Goal: Information Seeking & Learning: Learn about a topic

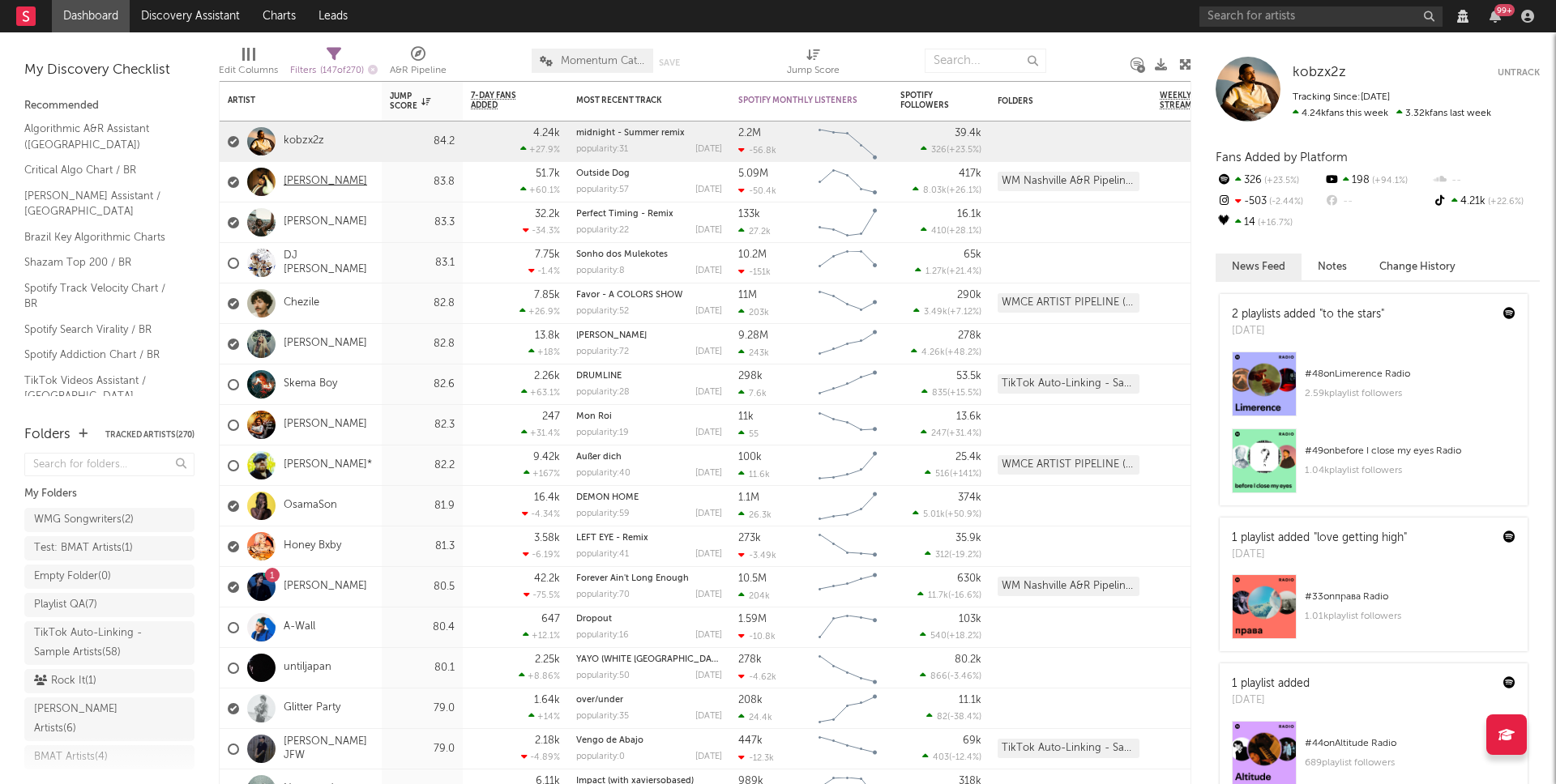
click at [322, 182] on link "[PERSON_NAME]" at bounding box center [325, 182] width 84 height 14
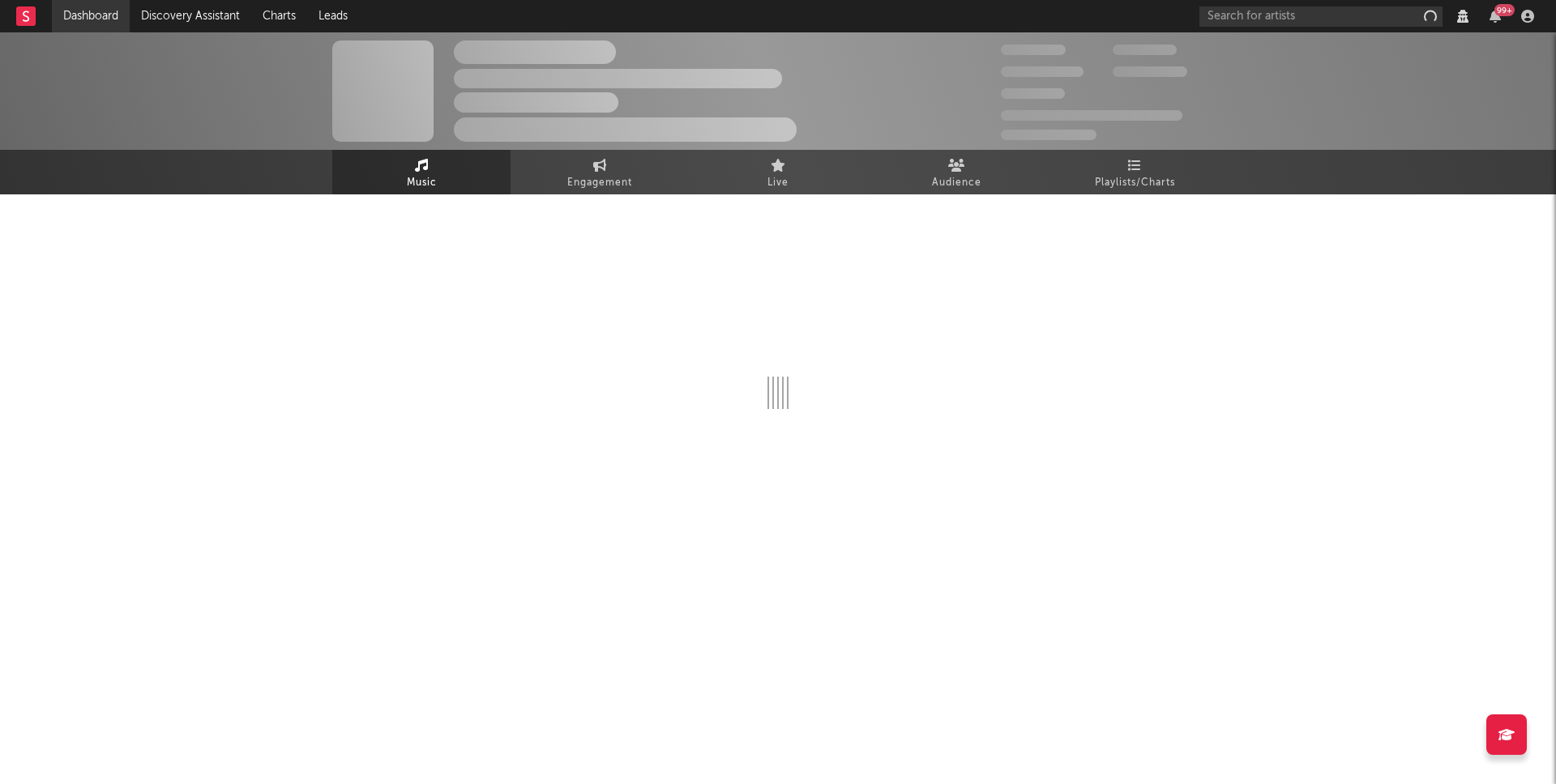
click at [96, 10] on link "Dashboard" at bounding box center [90, 16] width 77 height 33
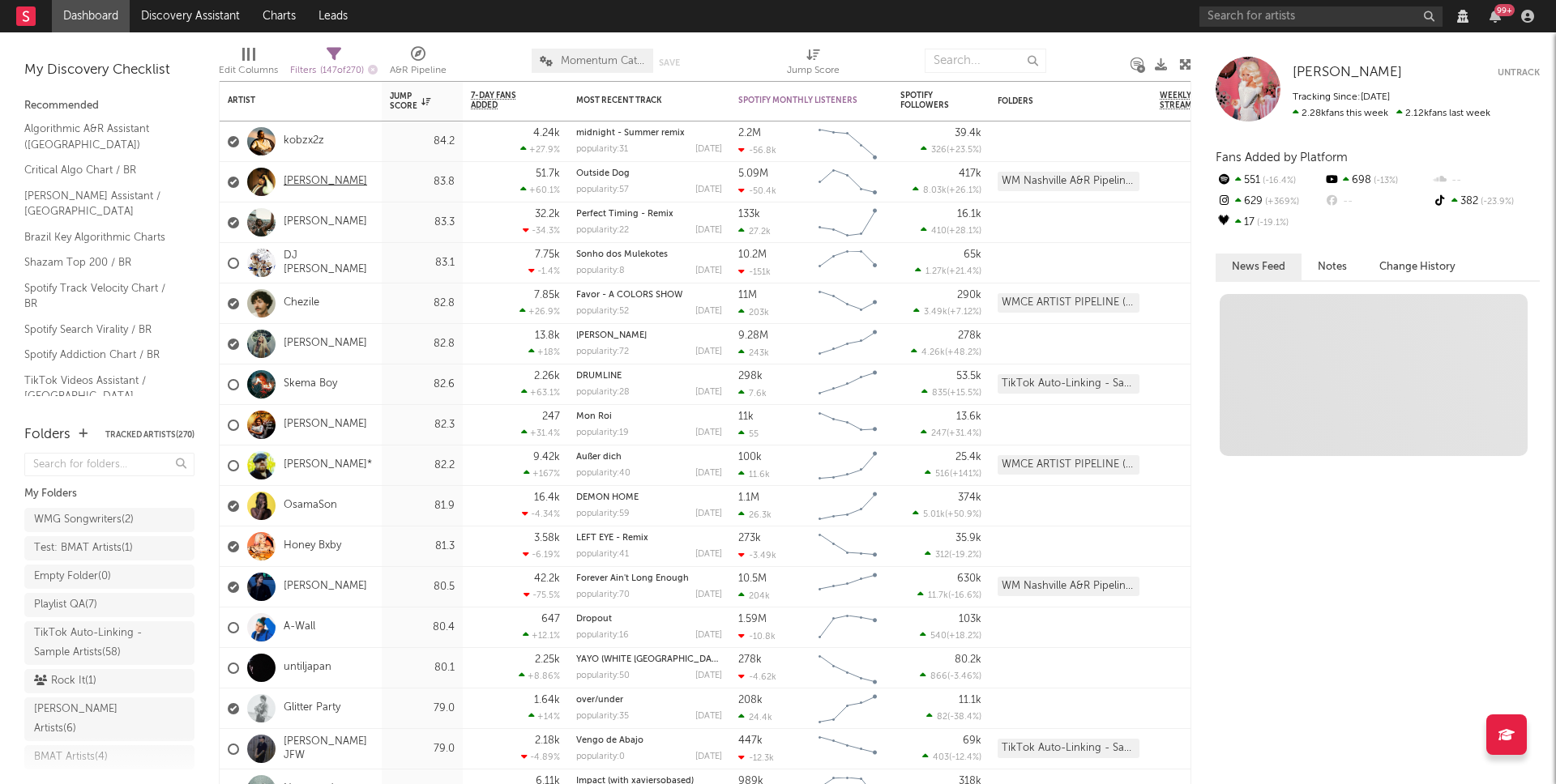
click at [318, 182] on link "[PERSON_NAME]" at bounding box center [325, 182] width 84 height 14
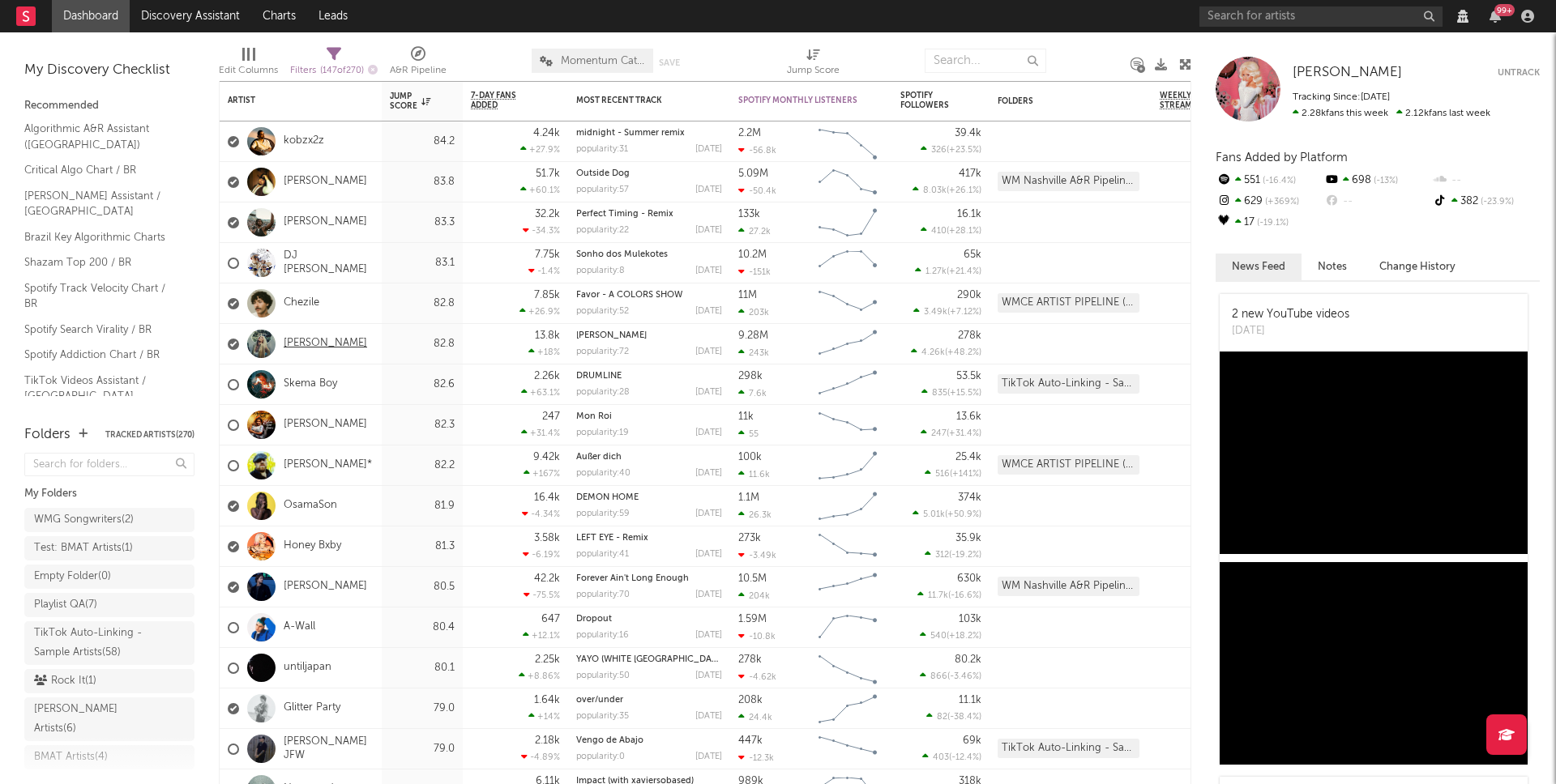
click at [329, 343] on link "ELENA ROSE" at bounding box center [325, 344] width 84 height 14
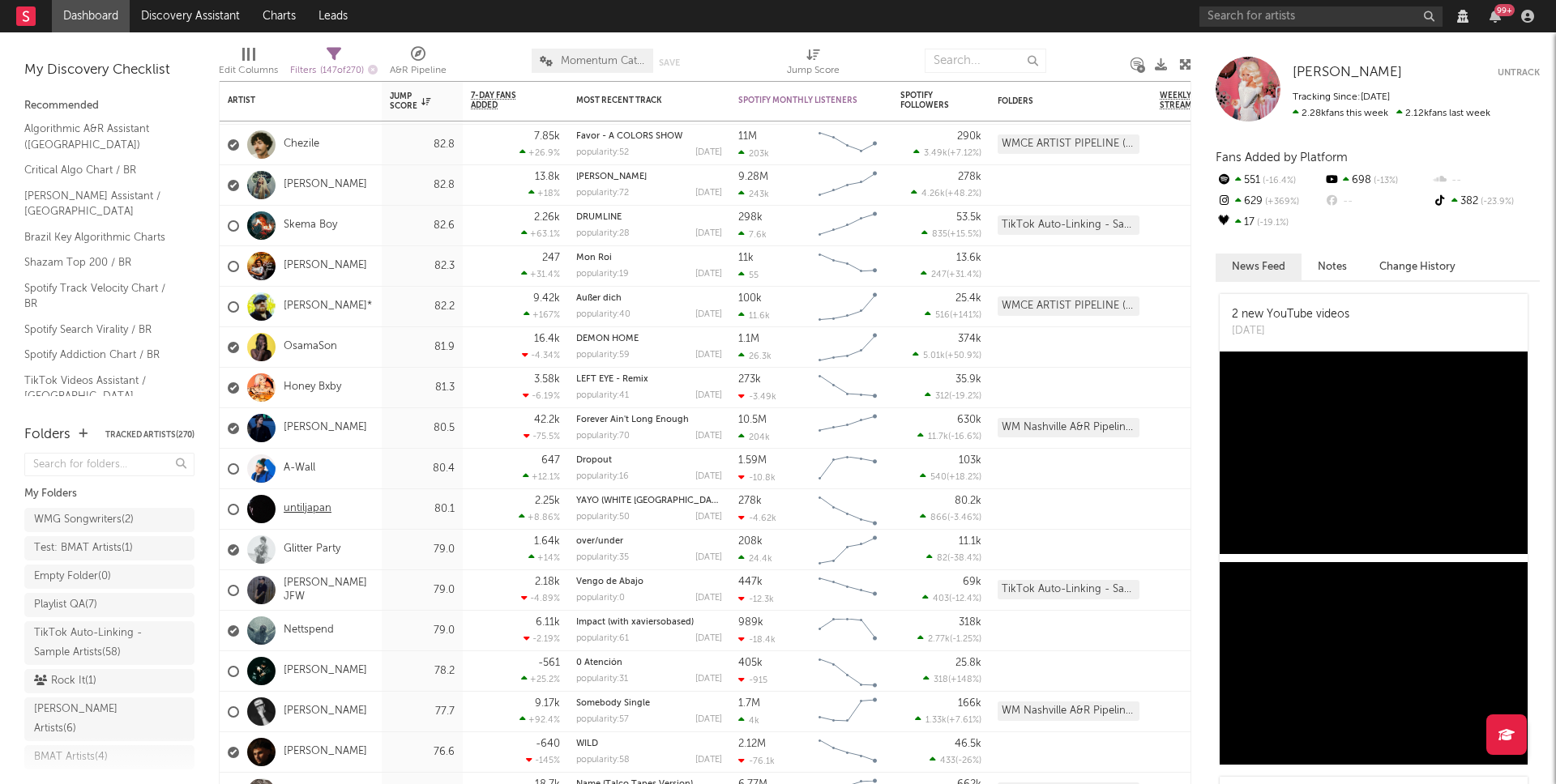
click at [302, 503] on link "untiljapan" at bounding box center [307, 509] width 48 height 14
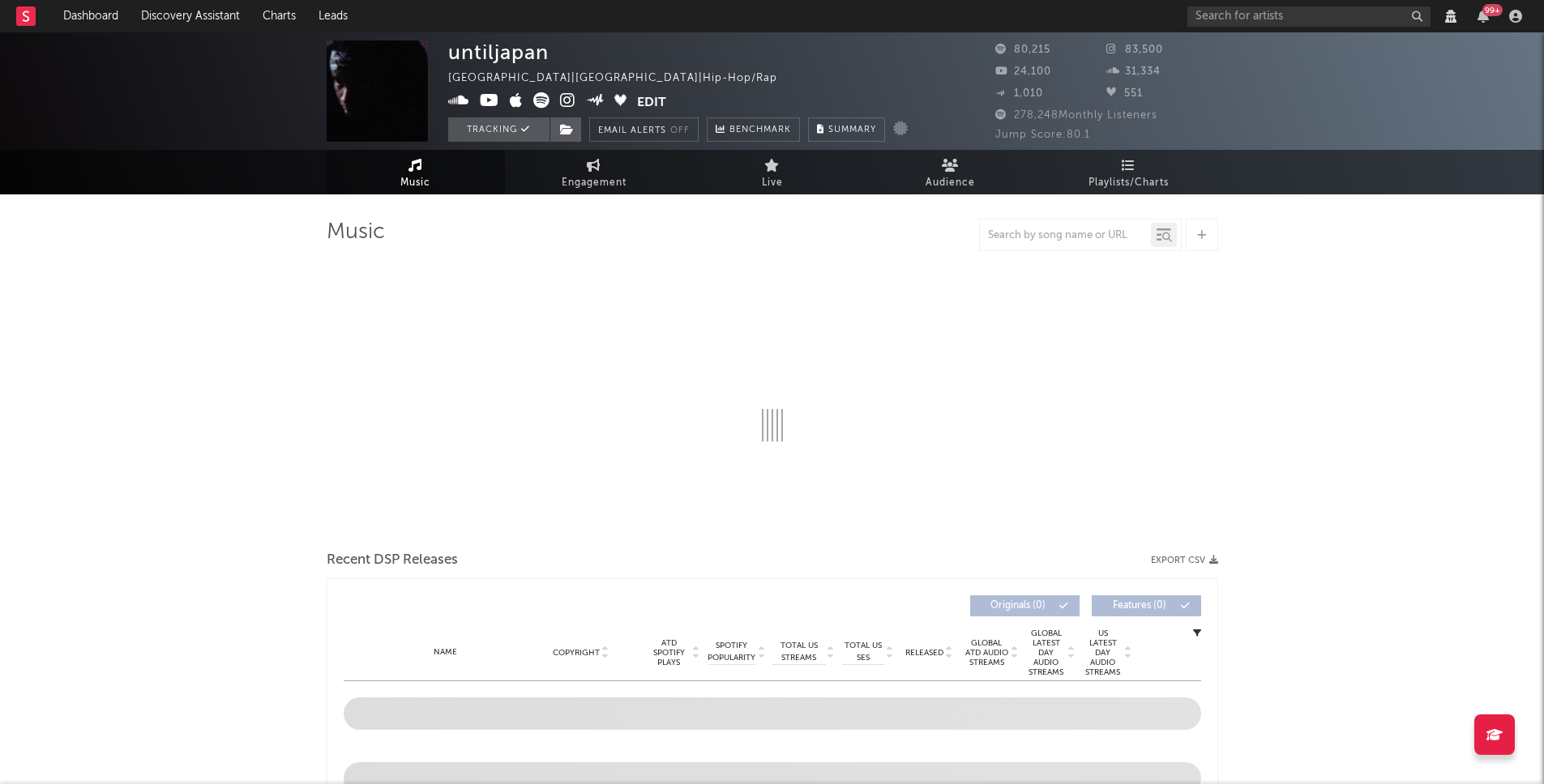
select select "View all"
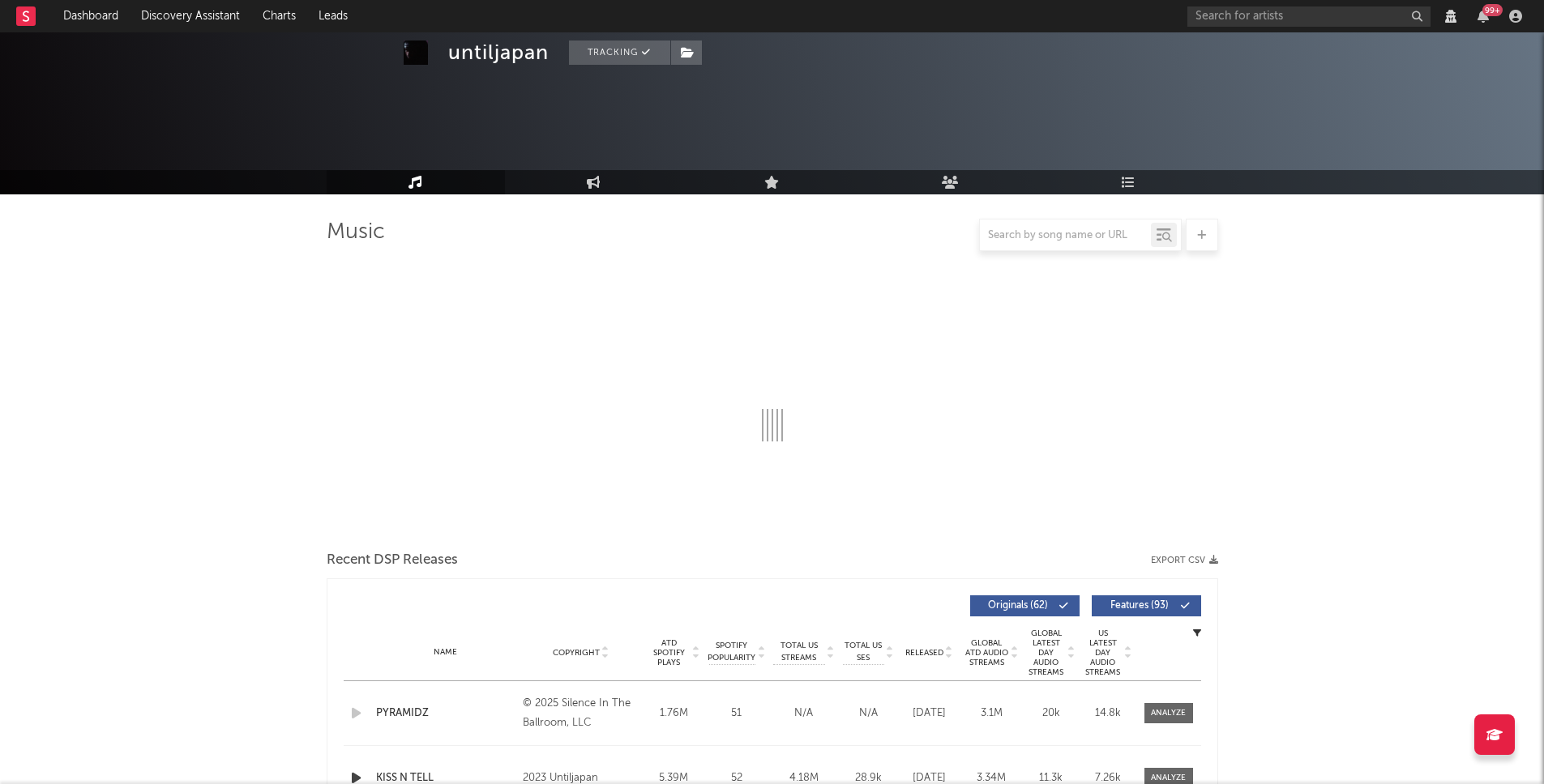
scroll to position [320, 0]
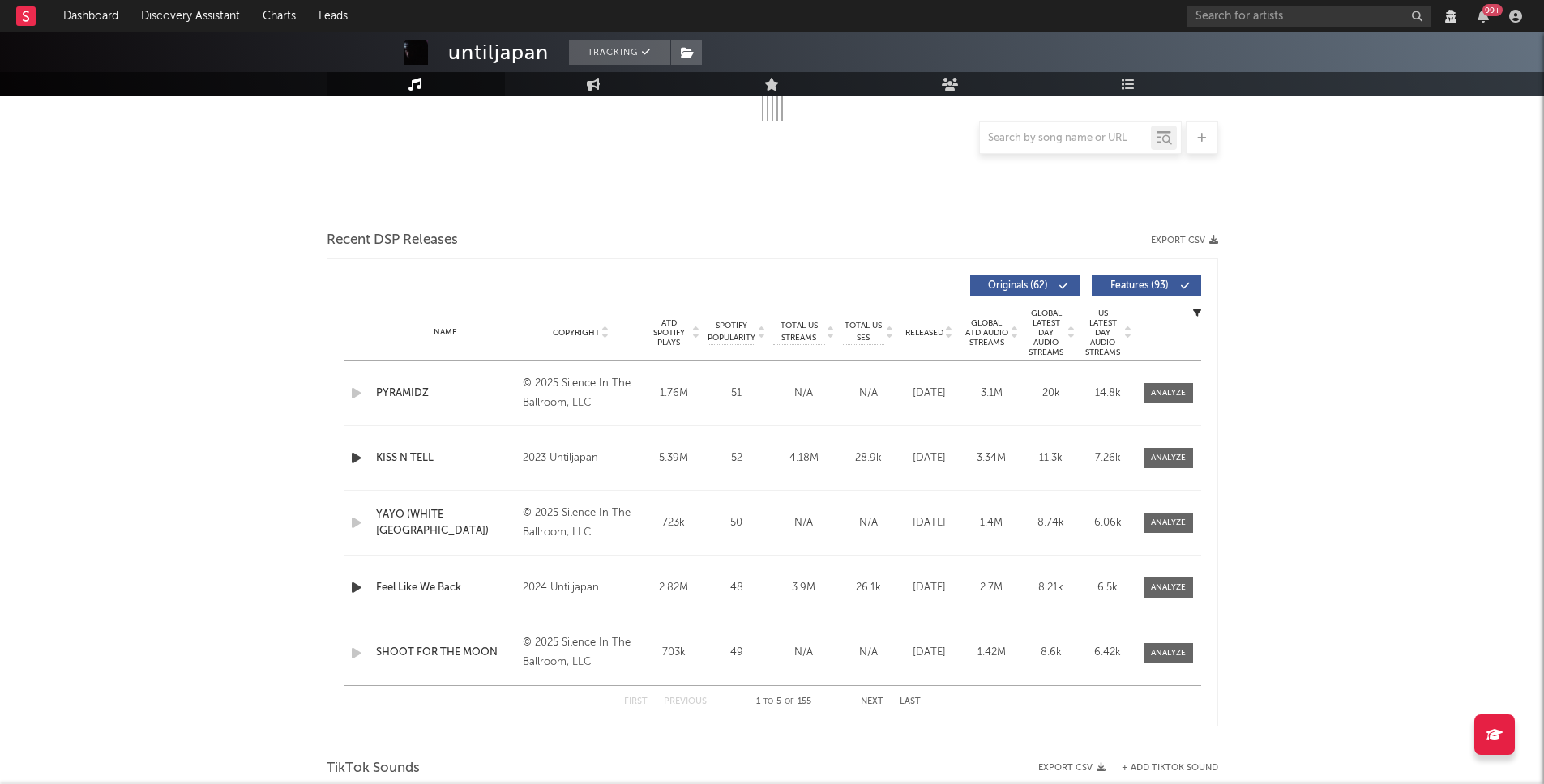
select select "6m"
select select "View all"
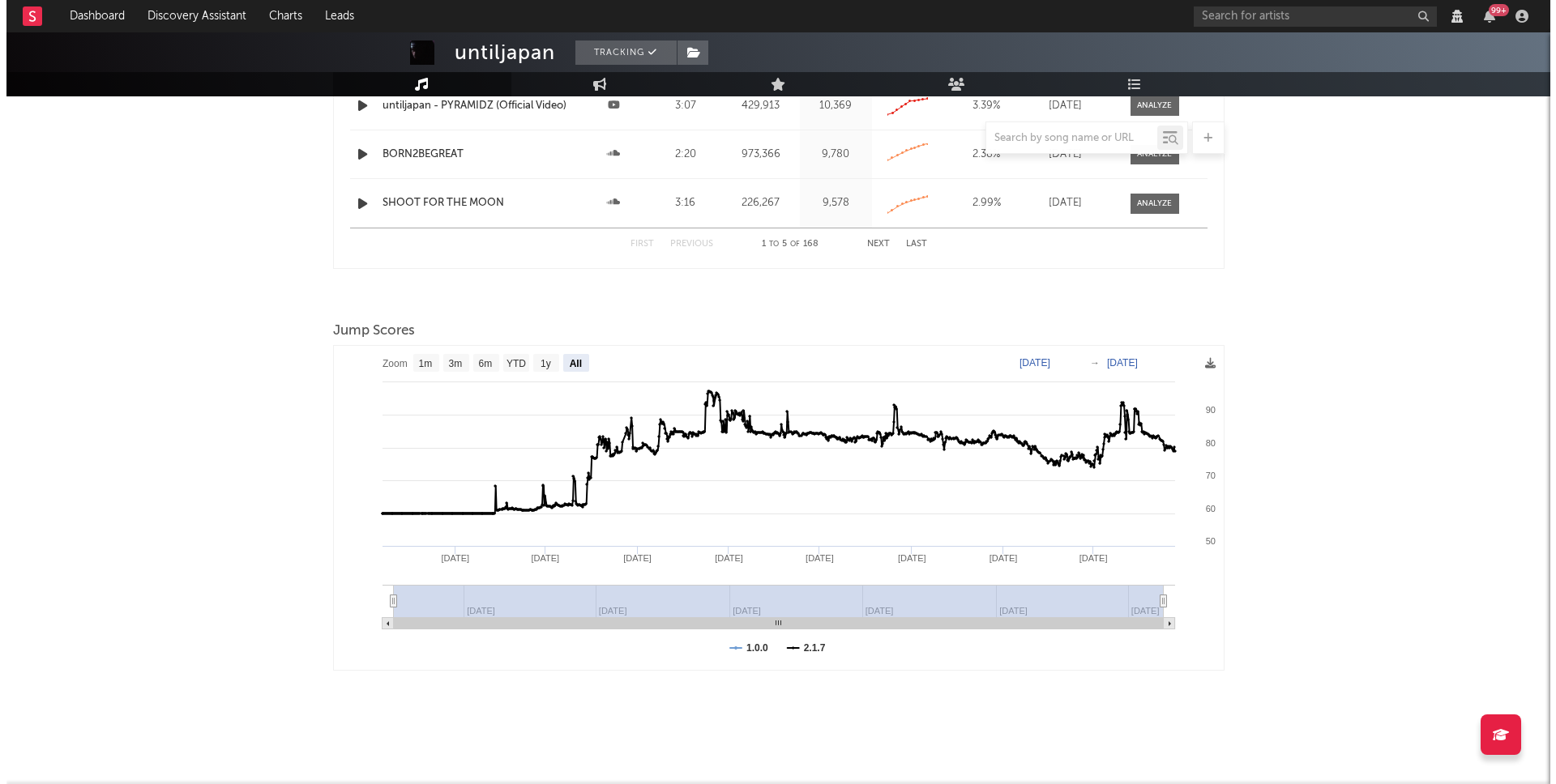
scroll to position [0, 0]
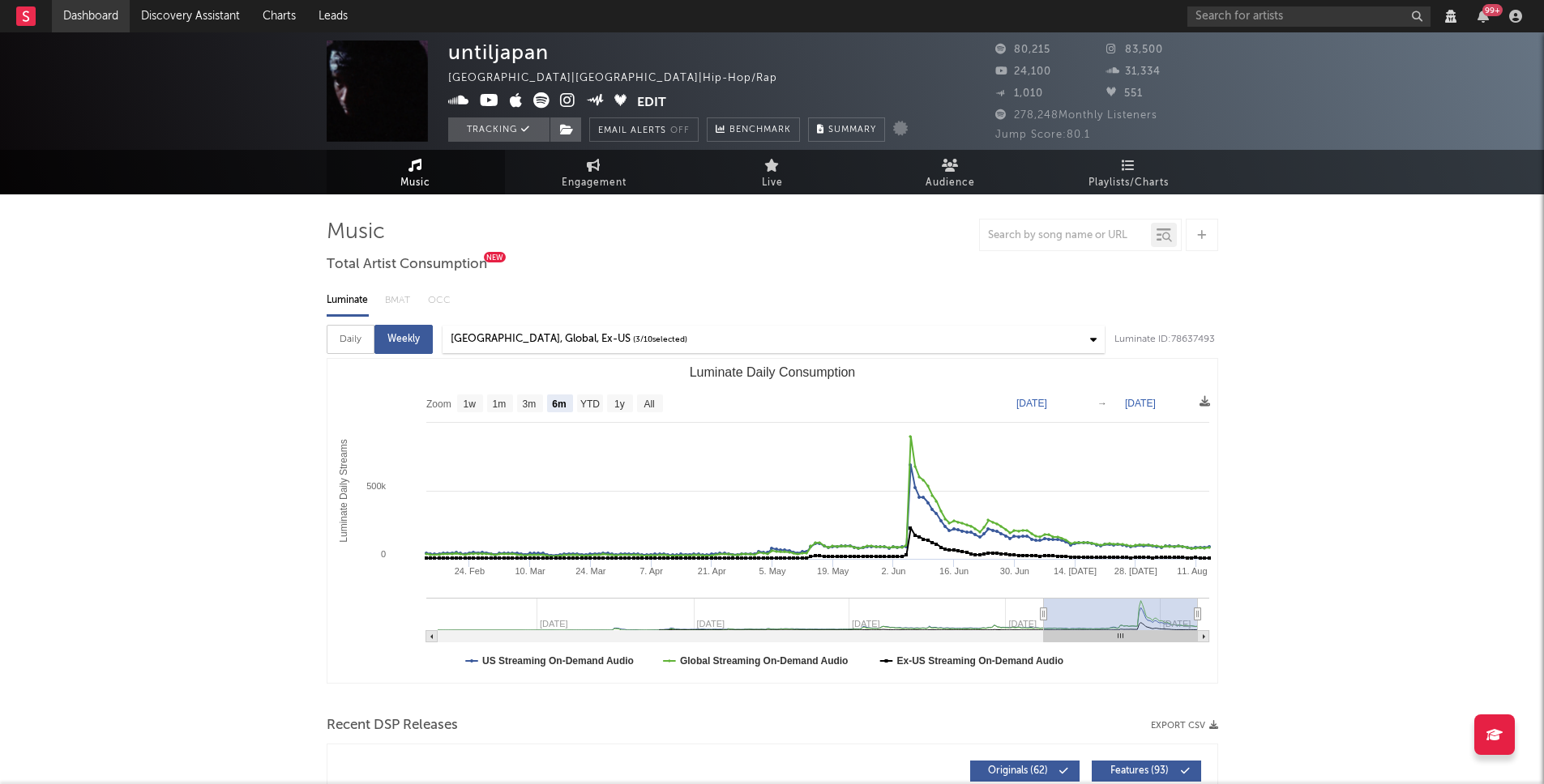
click at [95, 5] on link "Dashboard" at bounding box center [90, 16] width 78 height 33
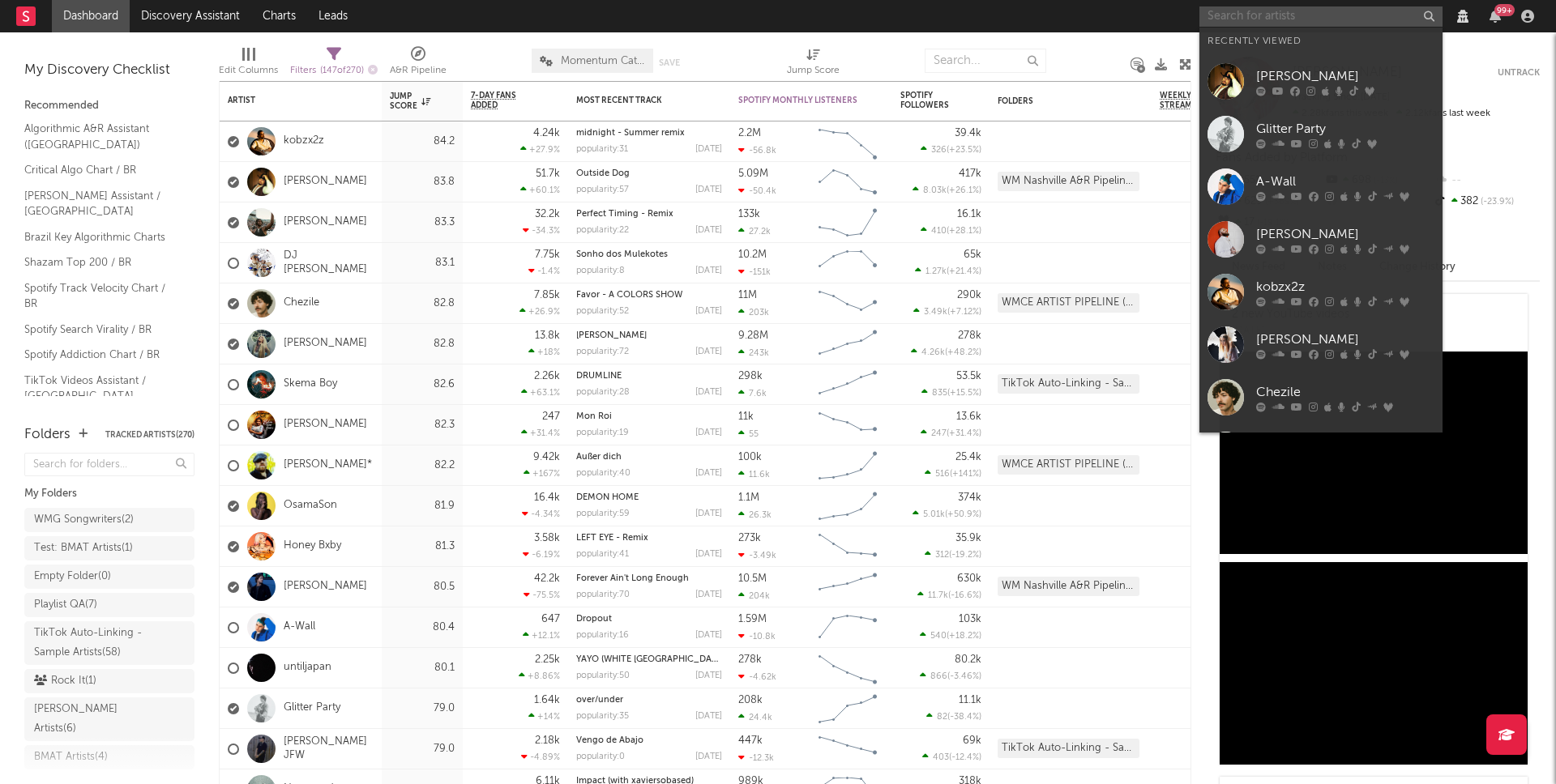
click at [1254, 11] on input "text" at bounding box center [1321, 17] width 243 height 21
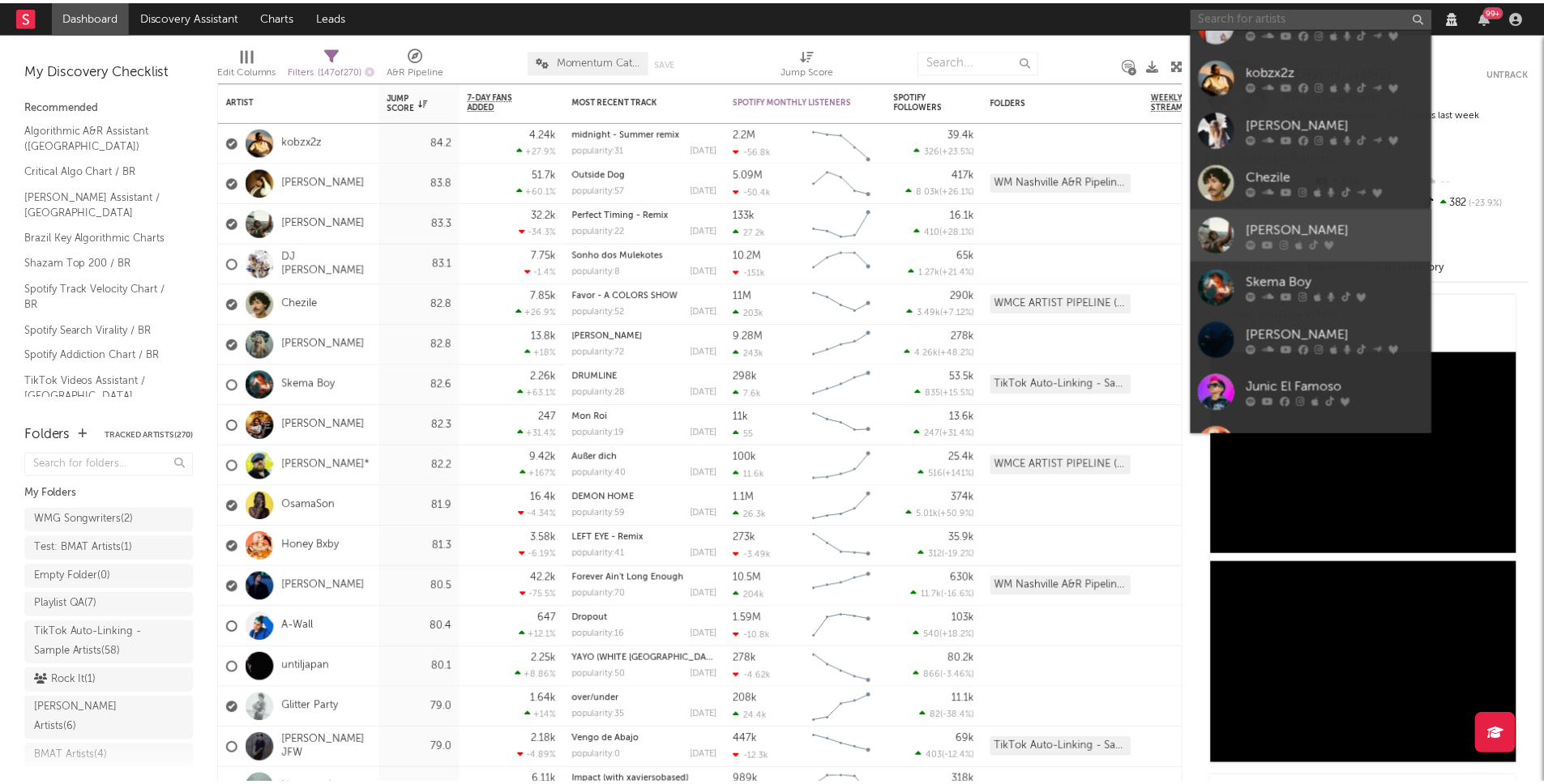
scroll to position [286, 0]
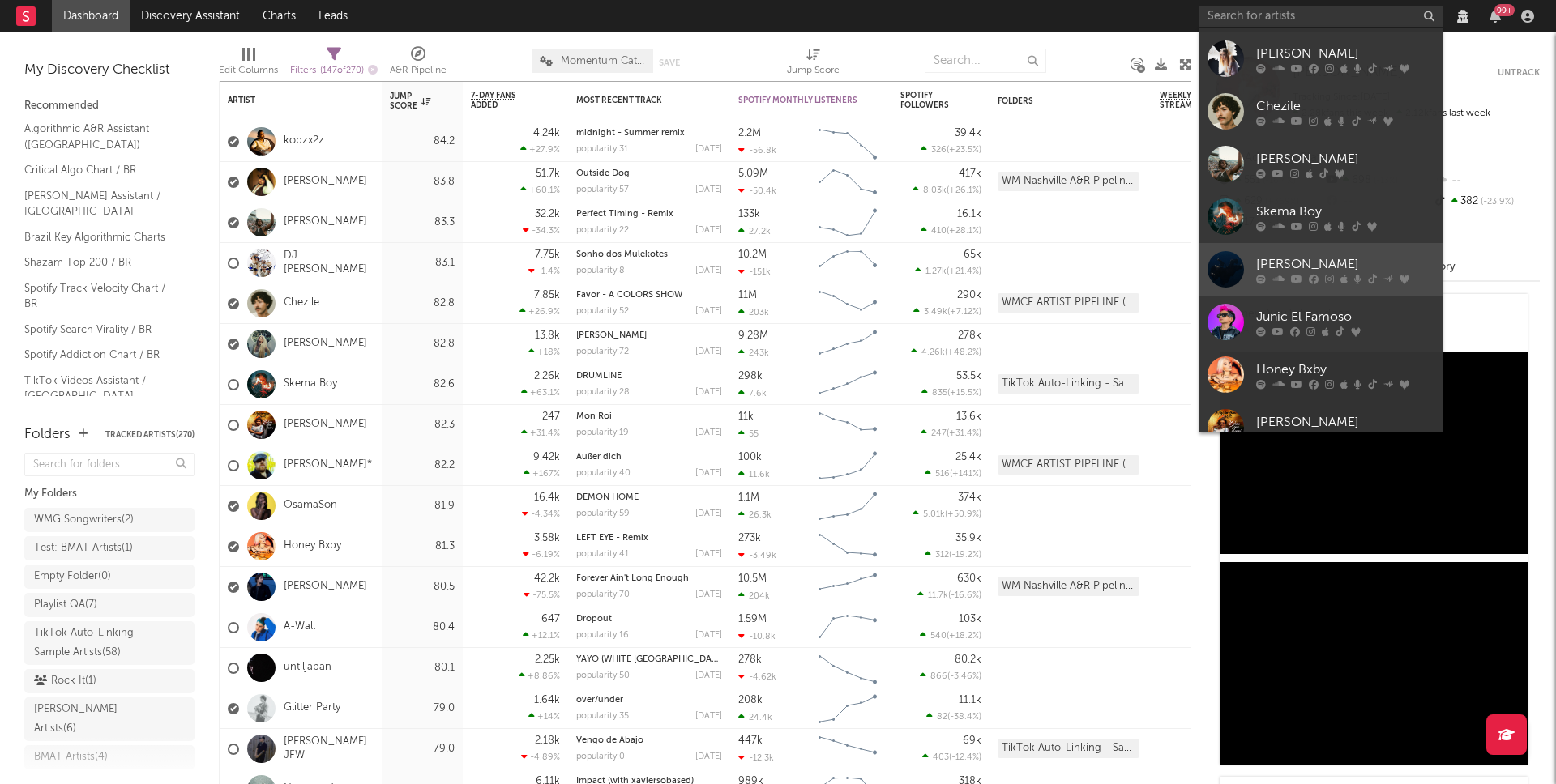
click at [1317, 266] on div "Billie Eilish" at bounding box center [1345, 264] width 178 height 20
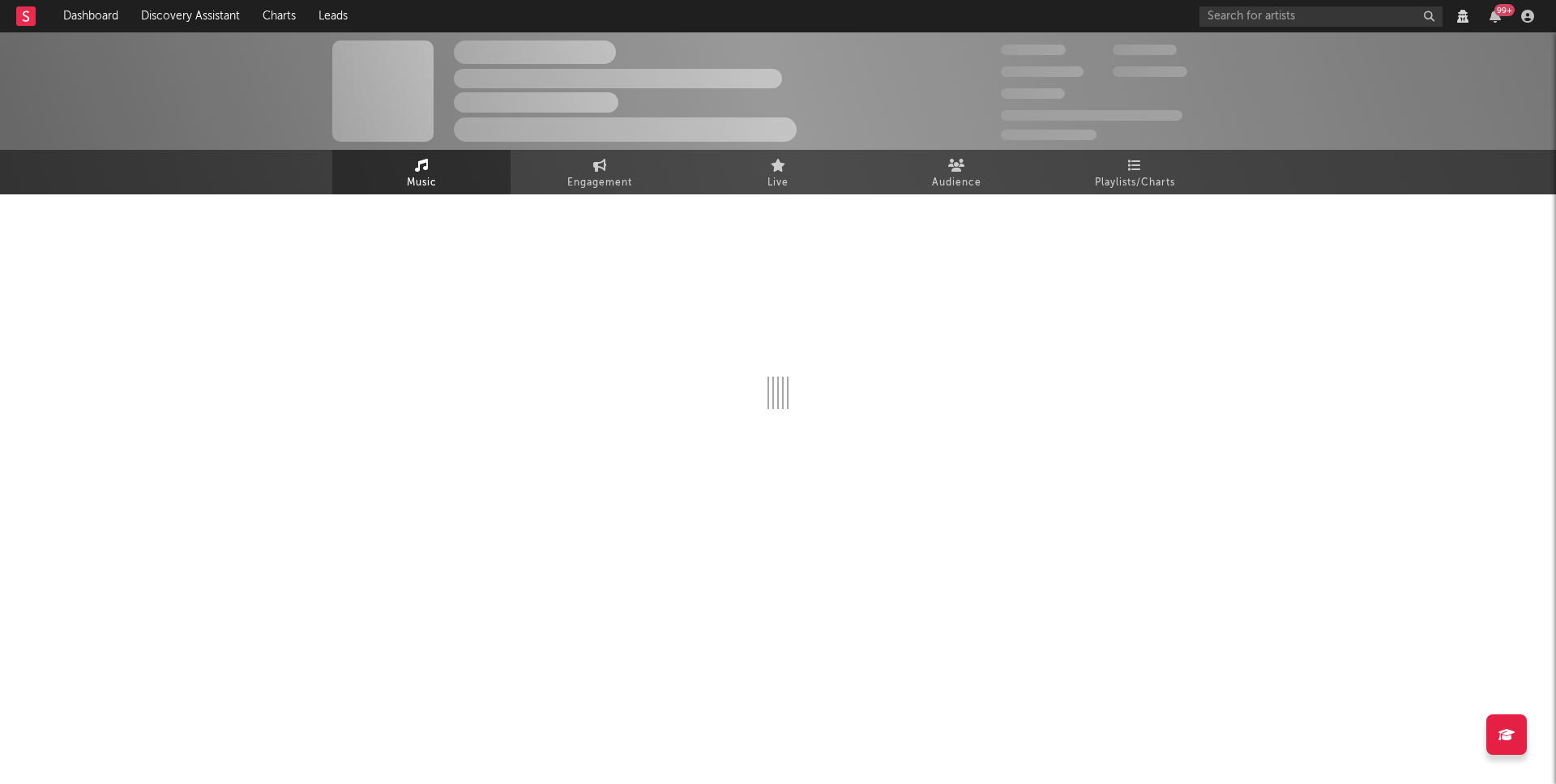
select select "View all"
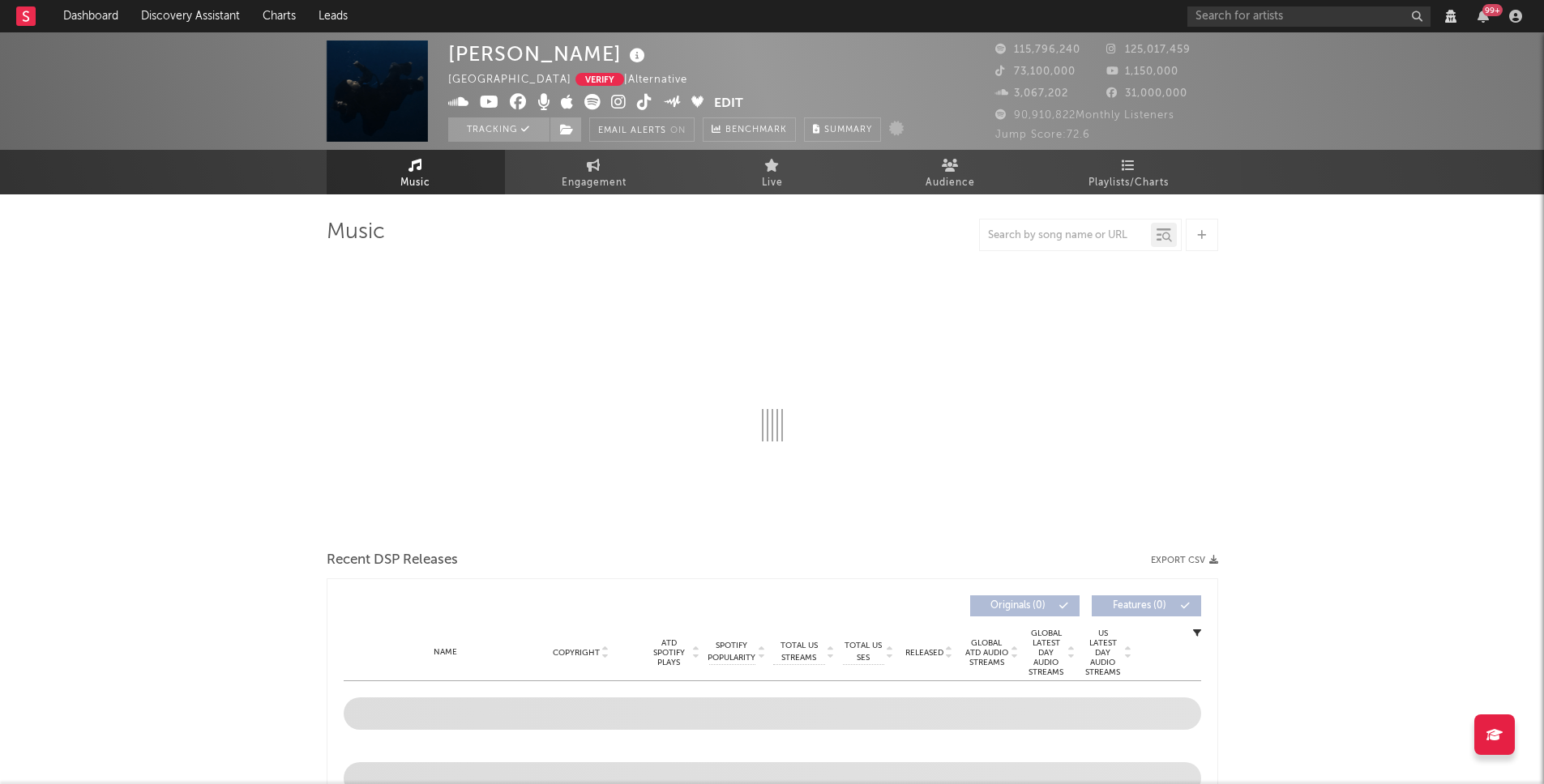
select select "View all"
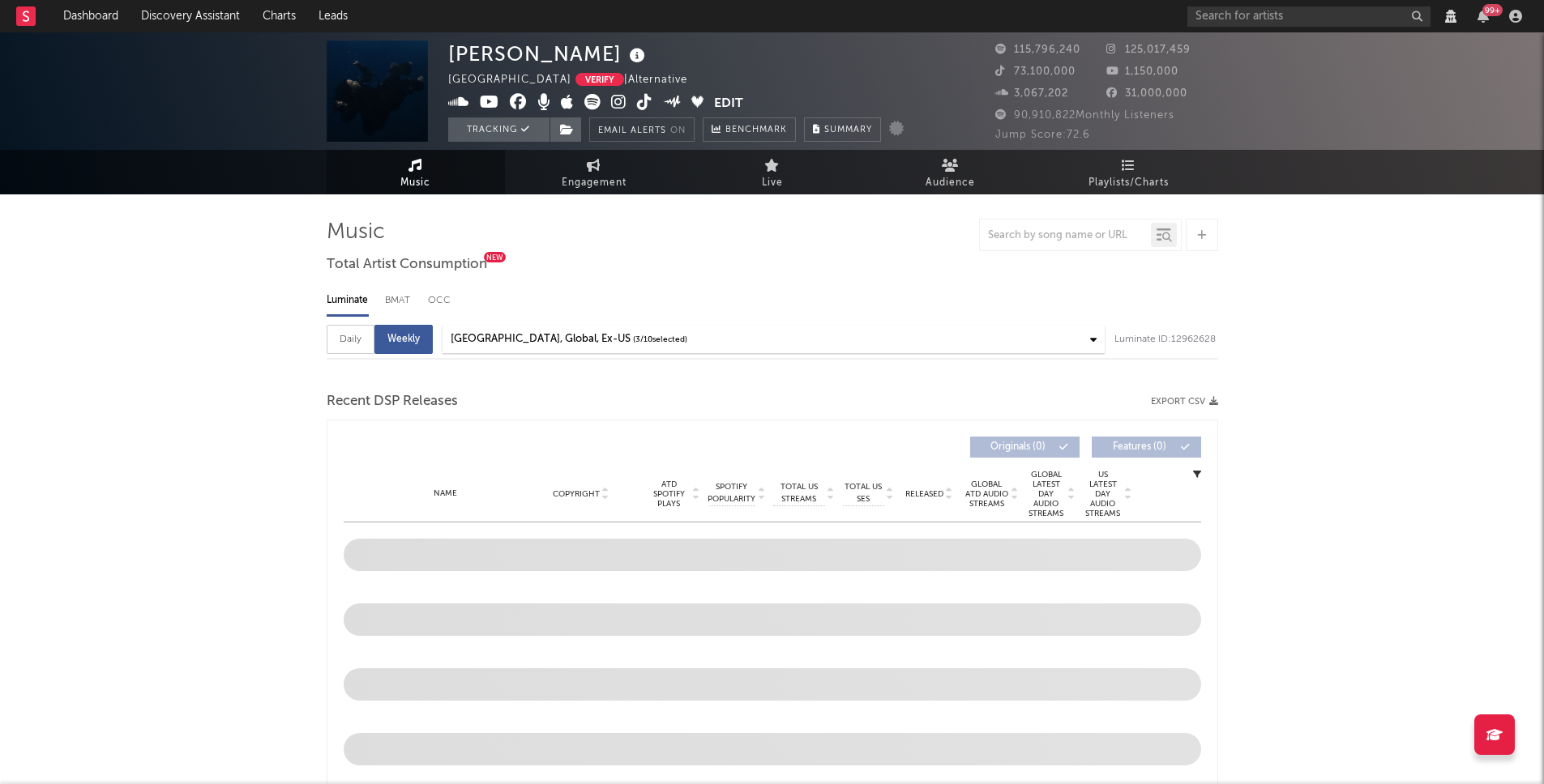
select select "6m"
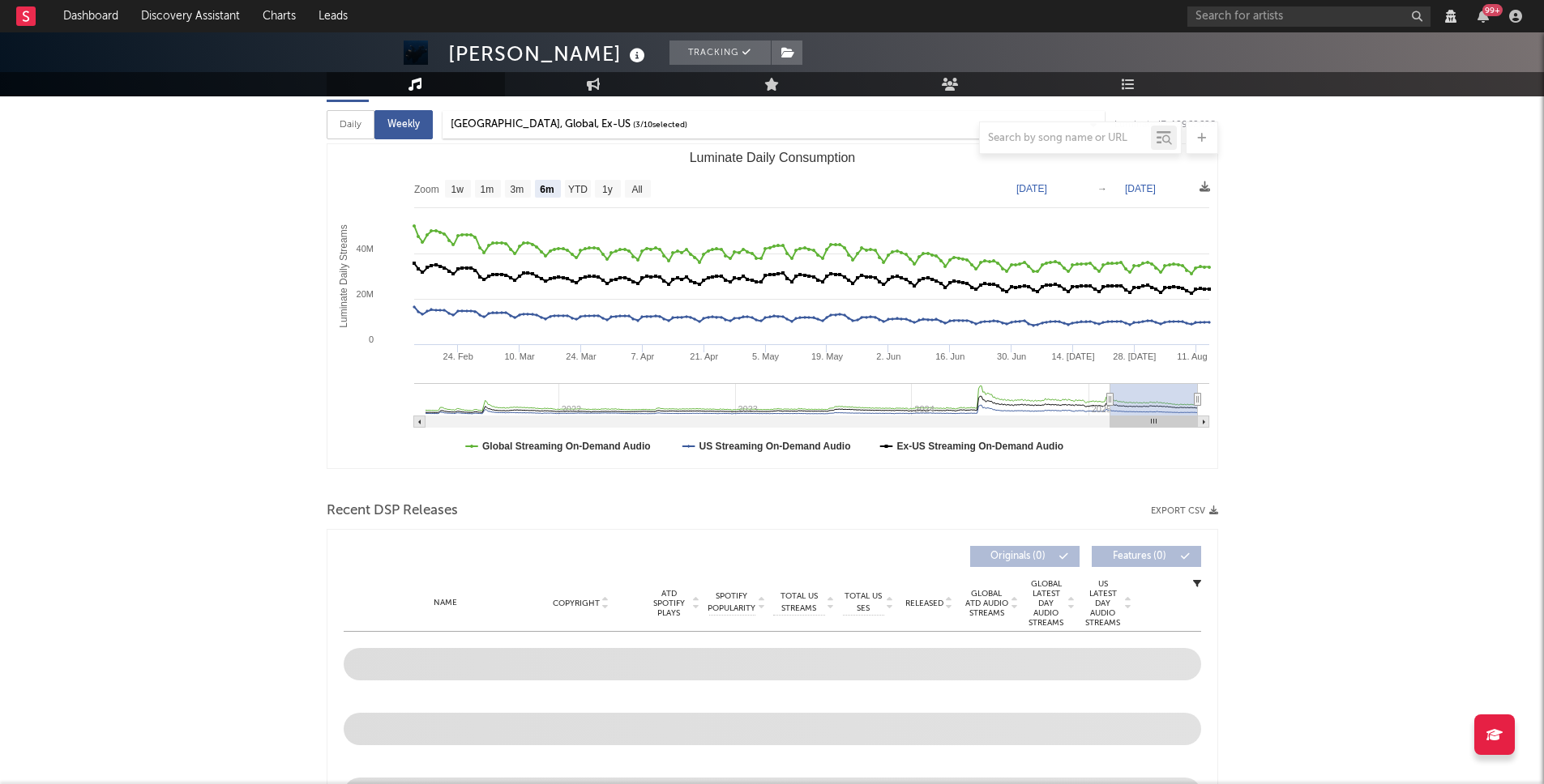
select select "View all"
select select "6m"
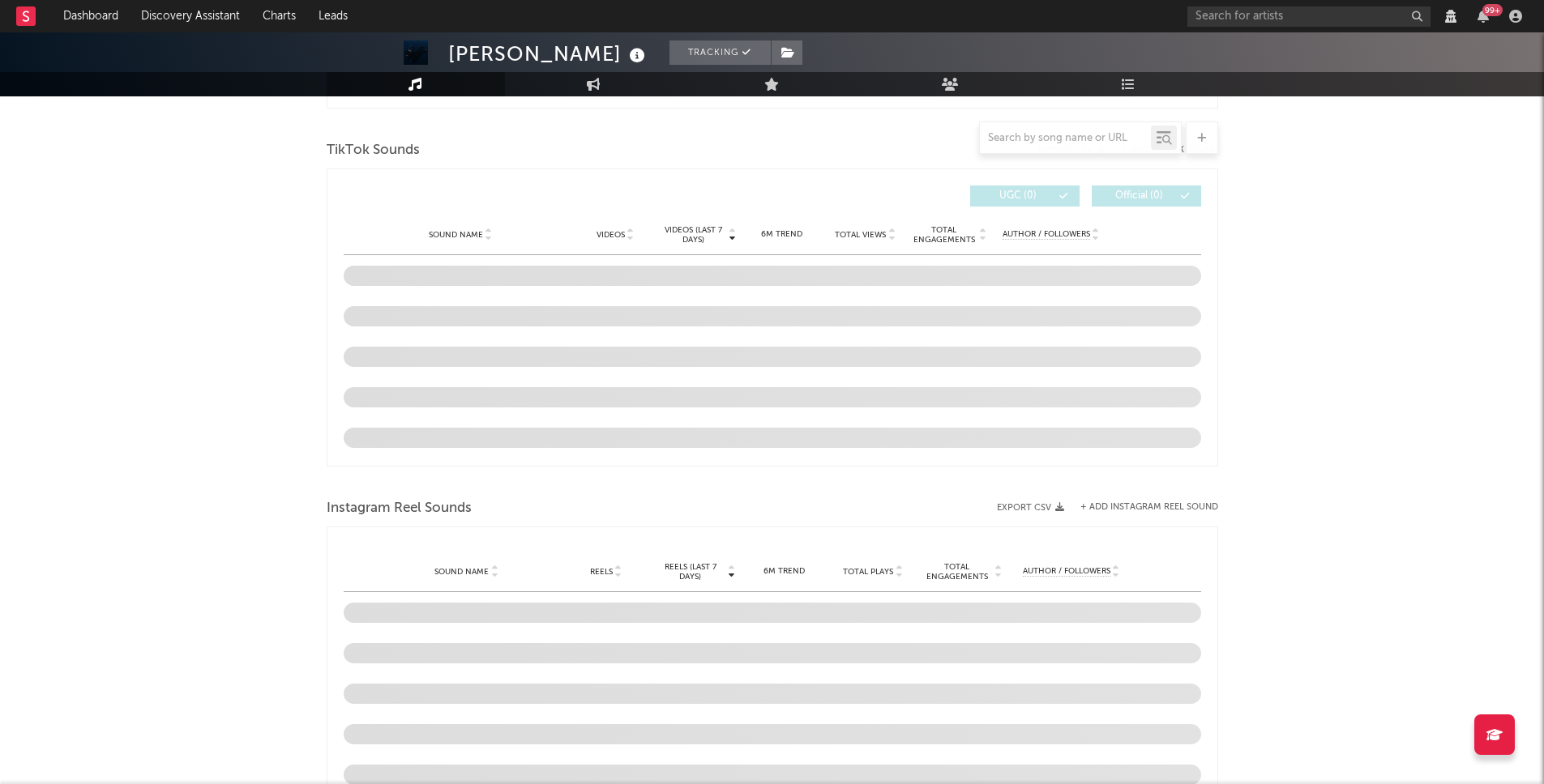
scroll to position [793, 0]
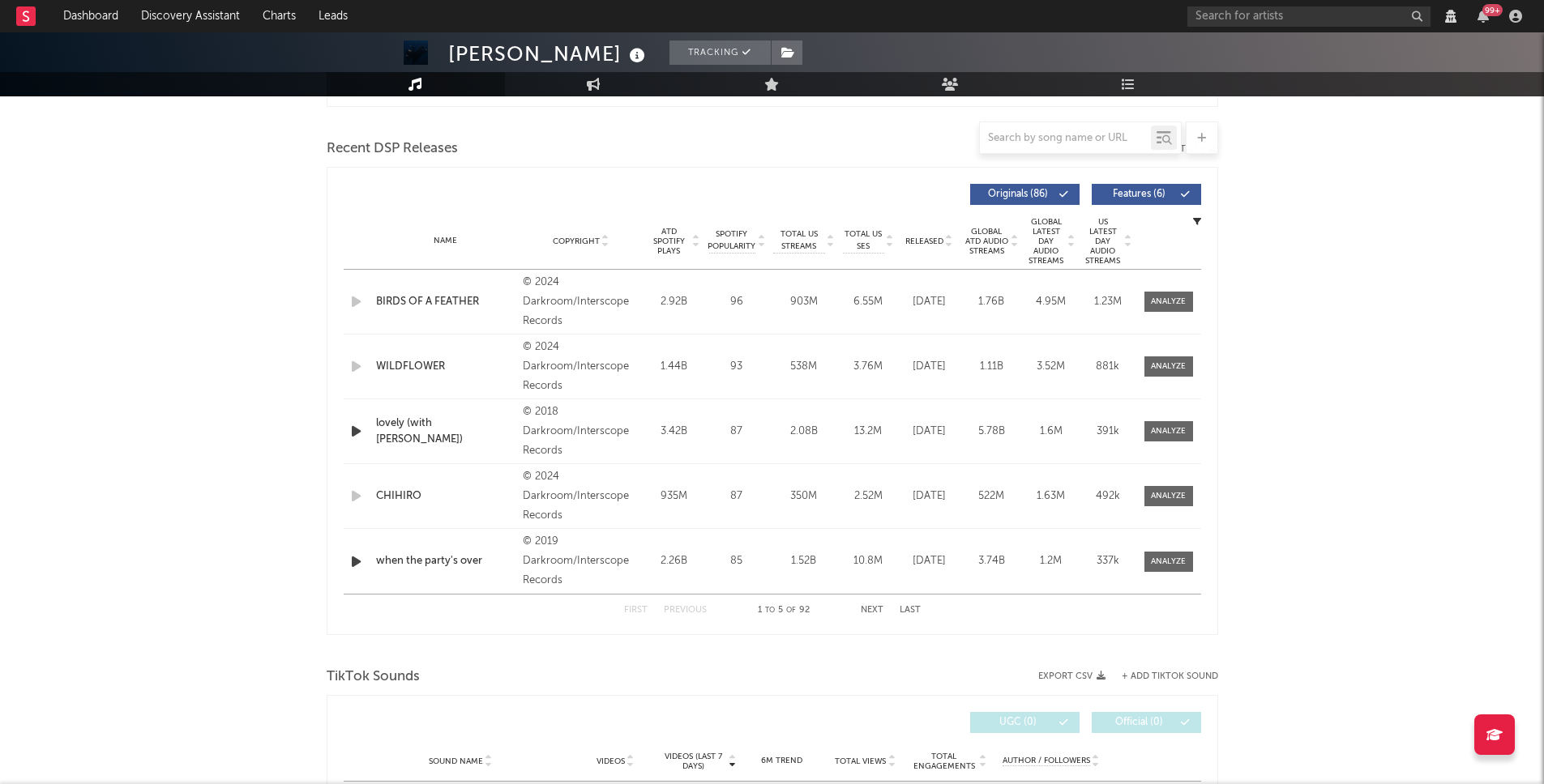
select select "View all"
select select "6m"
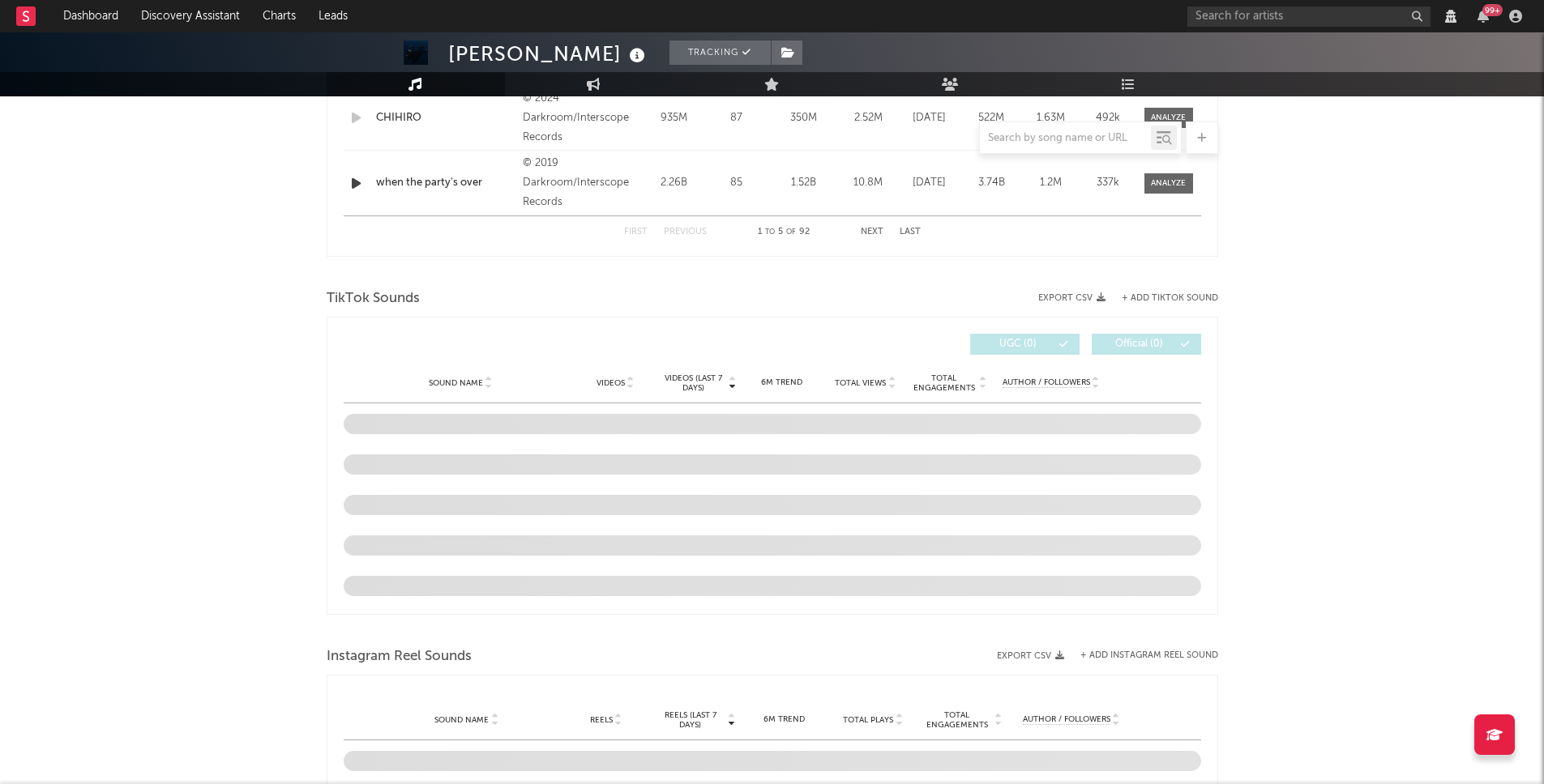
scroll to position [866, 0]
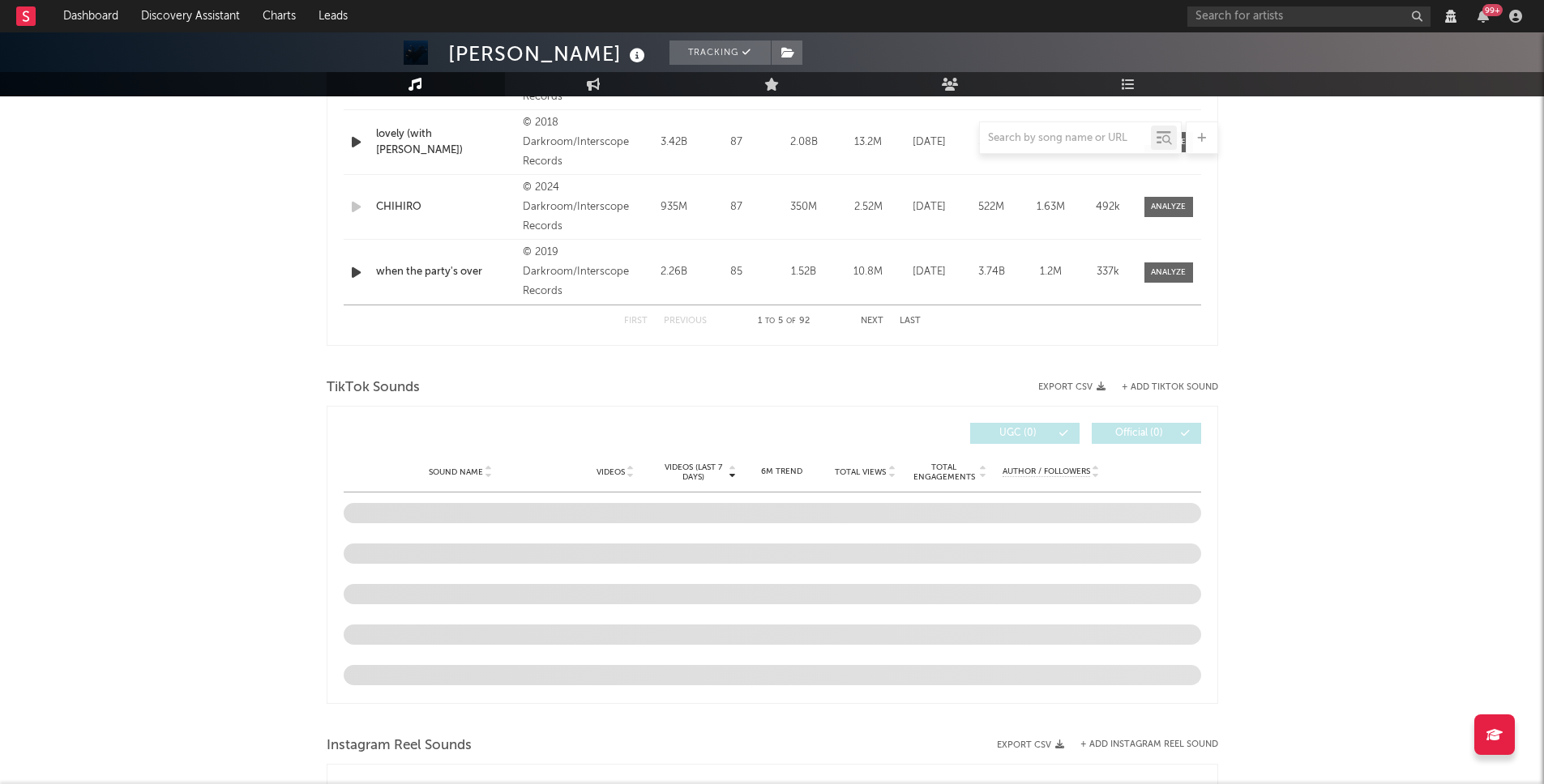
click at [237, 292] on div "Billie Eilish Tracking United States Verify | Alternative Edit Tracking Email A…" at bounding box center [772, 572] width 1544 height 2813
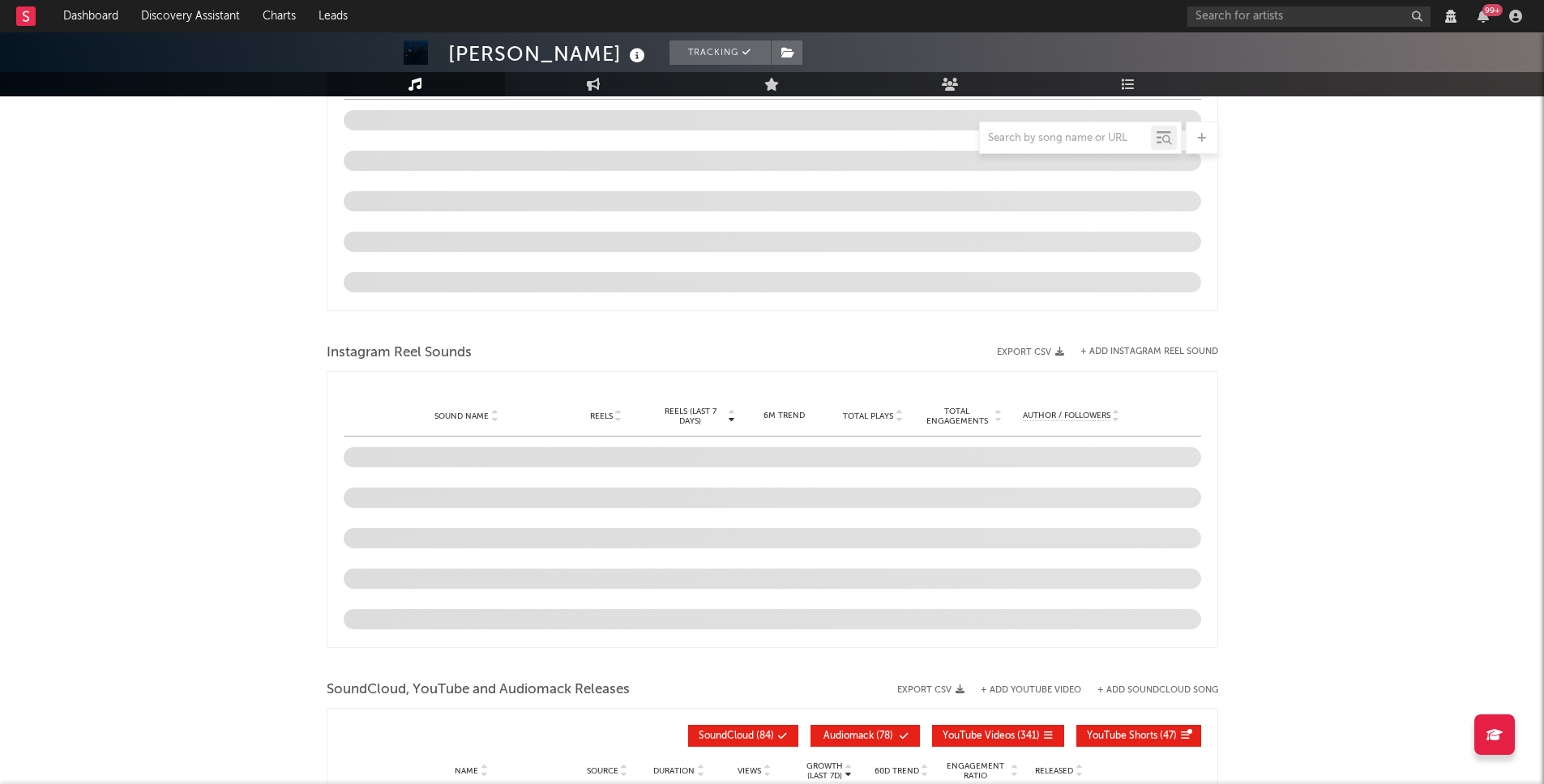
scroll to position [0, 0]
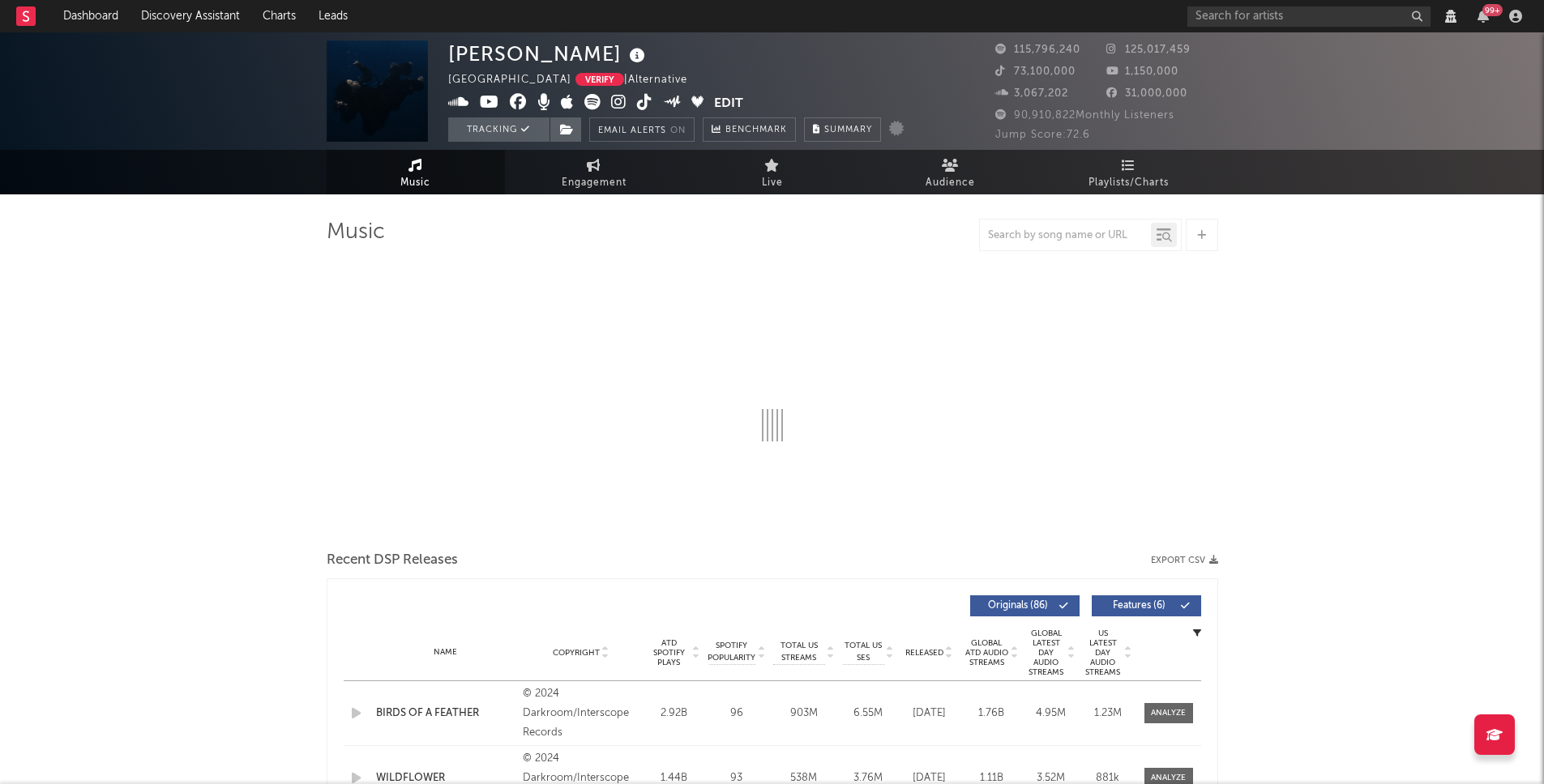
select select "View all"
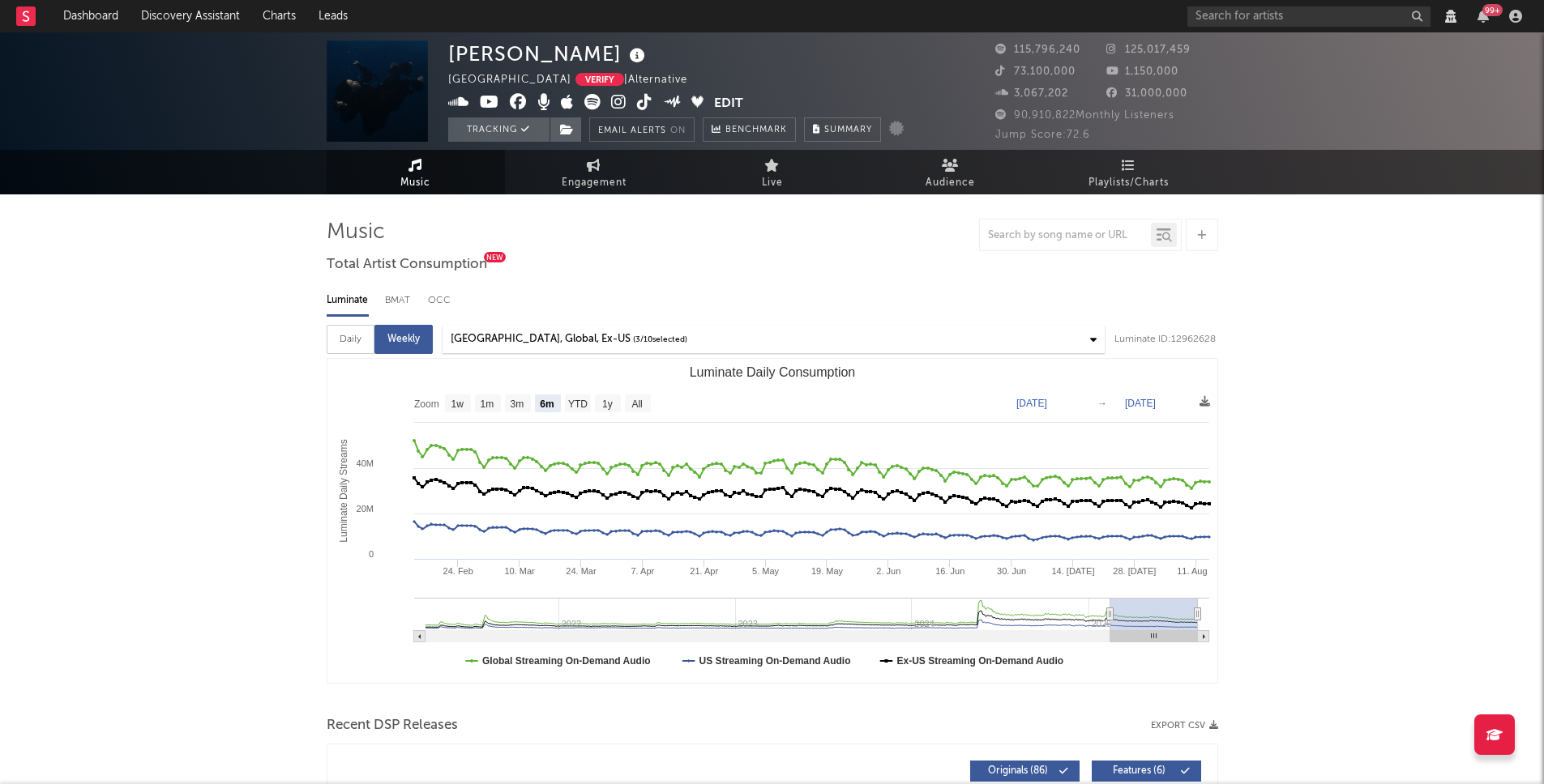
select select "View all"
select select "6m"
